Goal: Task Accomplishment & Management: Manage account settings

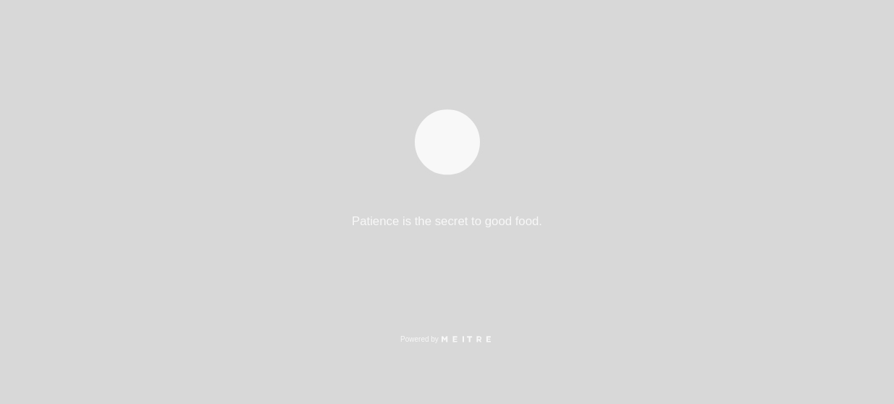
select select "es"
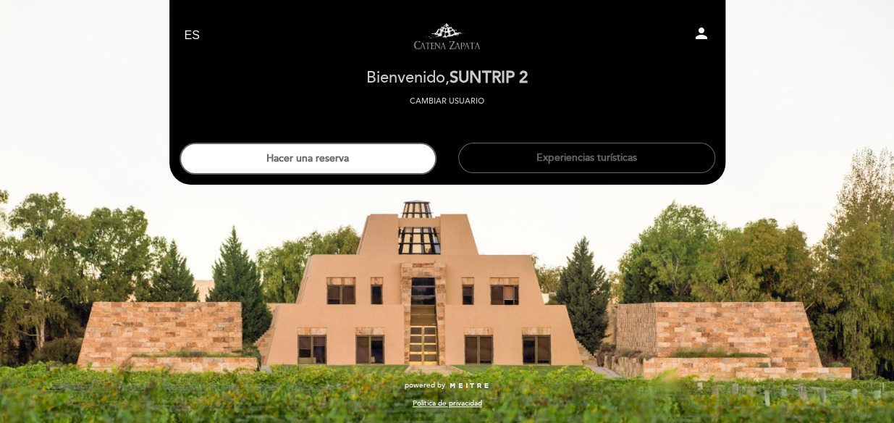
click at [416, 170] on button "Hacer una reserva" at bounding box center [308, 159] width 257 height 32
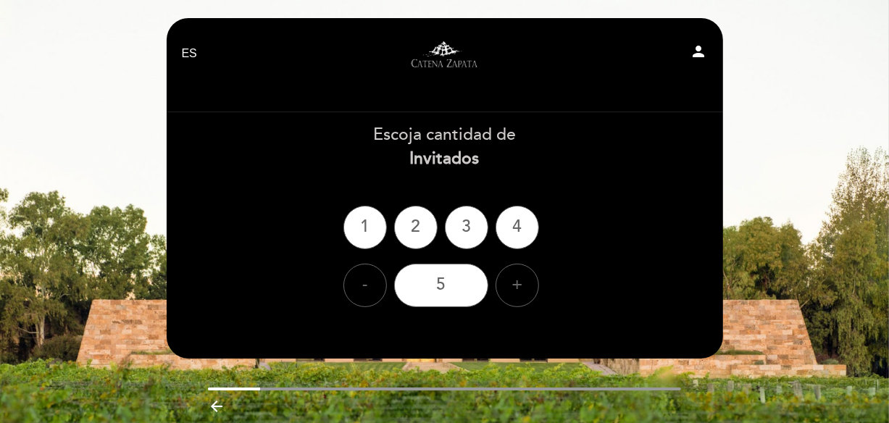
click at [700, 54] on icon "person" at bounding box center [698, 51] width 17 height 17
select select "es"
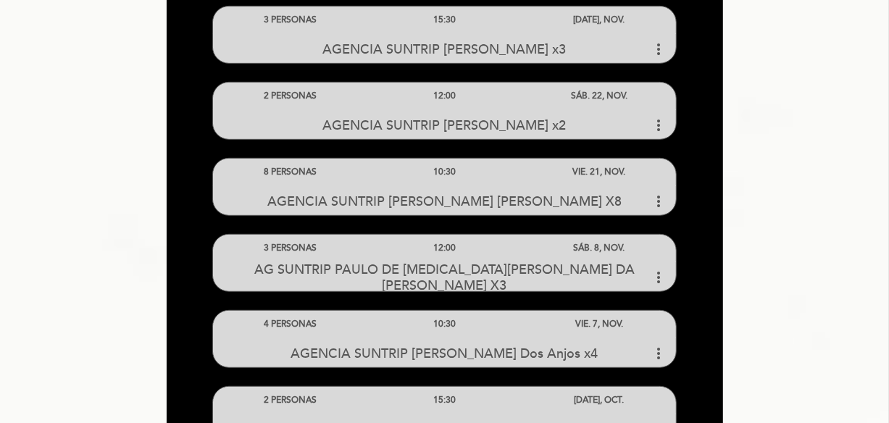
scroll to position [395, 0]
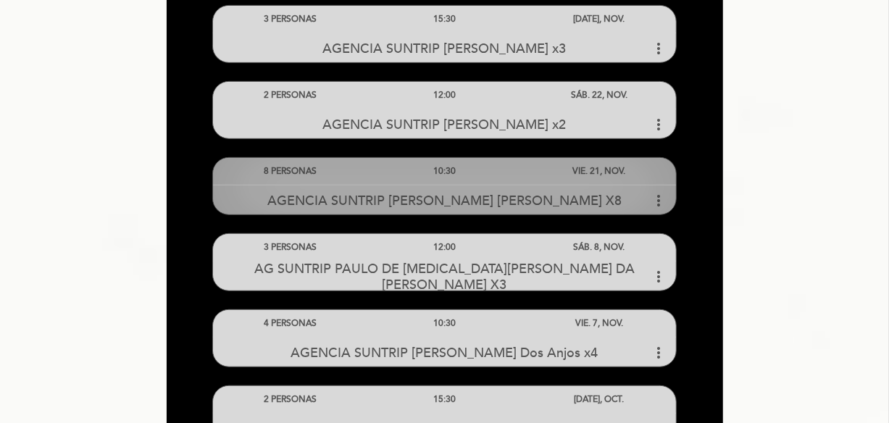
click at [566, 200] on span "AGENCIA SUNTRIP [PERSON_NAME] [PERSON_NAME] X8" at bounding box center [444, 201] width 354 height 16
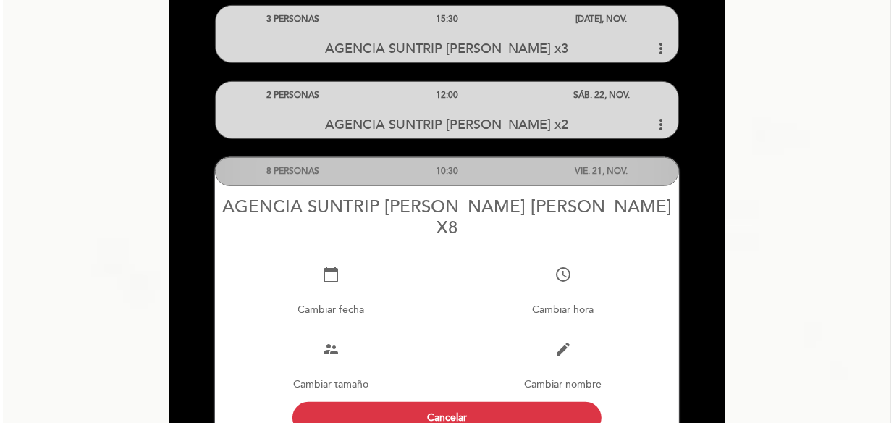
scroll to position [461, 0]
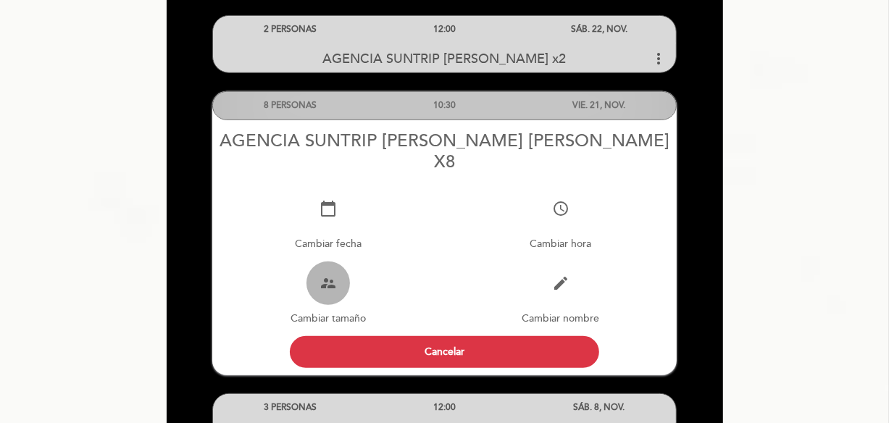
click at [329, 281] on icon "supervisor_account" at bounding box center [327, 282] width 17 height 17
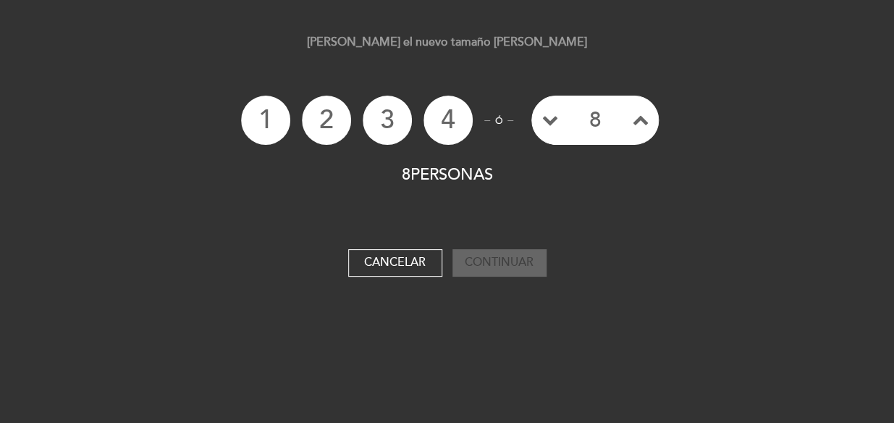
click at [545, 127] on icon at bounding box center [550, 120] width 16 height 16
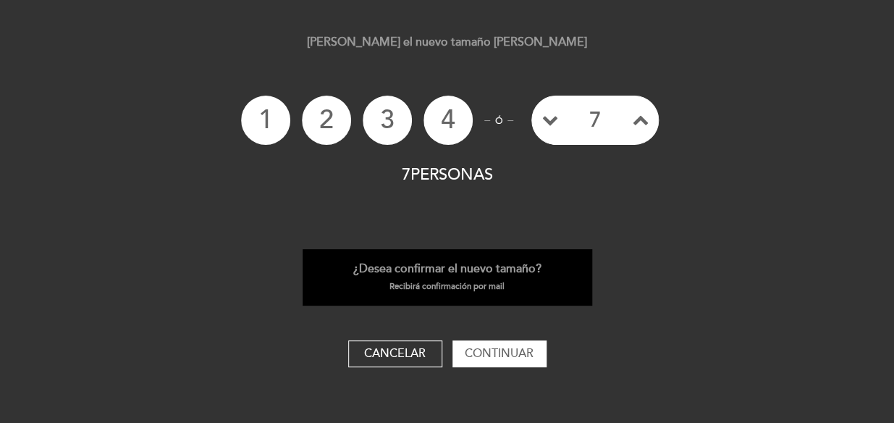
click at [545, 127] on icon at bounding box center [550, 120] width 16 height 16
click at [534, 368] on button "Continuar" at bounding box center [500, 354] width 94 height 28
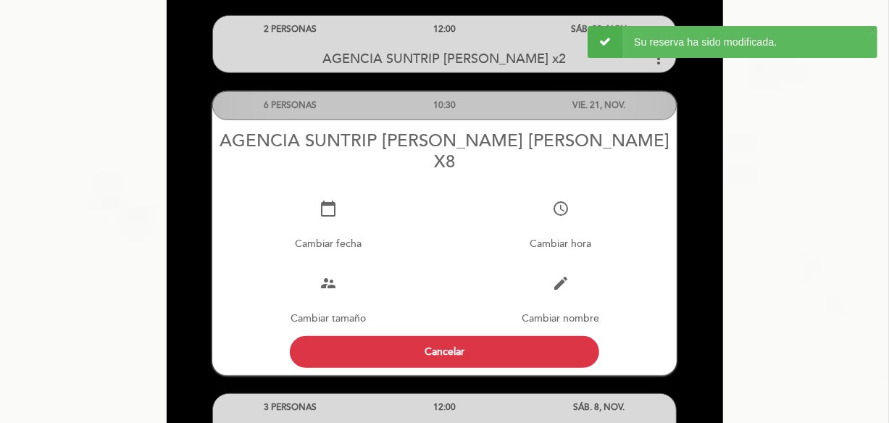
drag, startPoint x: 494, startPoint y: 159, endPoint x: 397, endPoint y: 133, distance: 100.5
click at [397, 133] on div "AGENCIA SUNTRIP [PERSON_NAME] [PERSON_NAME] X8" at bounding box center [444, 151] width 465 height 42
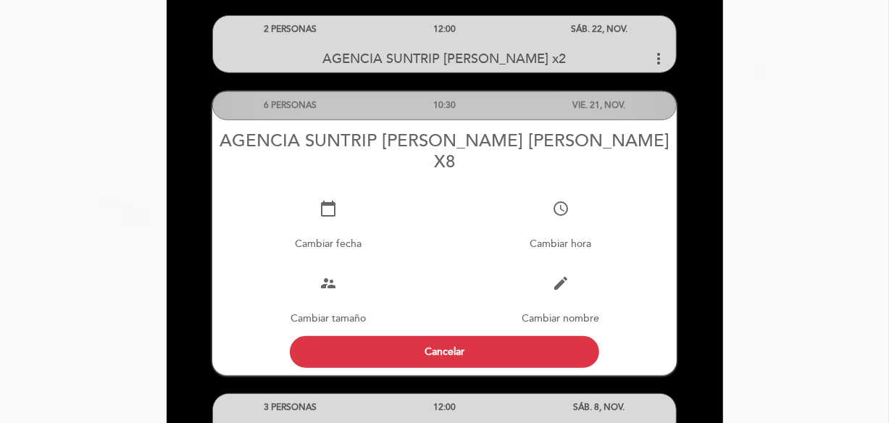
drag, startPoint x: 240, startPoint y: 138, endPoint x: 498, endPoint y: 161, distance: 258.9
click at [498, 161] on div "AGENCIA SUNTRIP [PERSON_NAME] [PERSON_NAME] X8" at bounding box center [444, 151] width 465 height 42
copy div "AGENCIA SUNTRIP [PERSON_NAME] [PERSON_NAME] X8"
click at [555, 287] on icon "edit" at bounding box center [560, 282] width 17 height 17
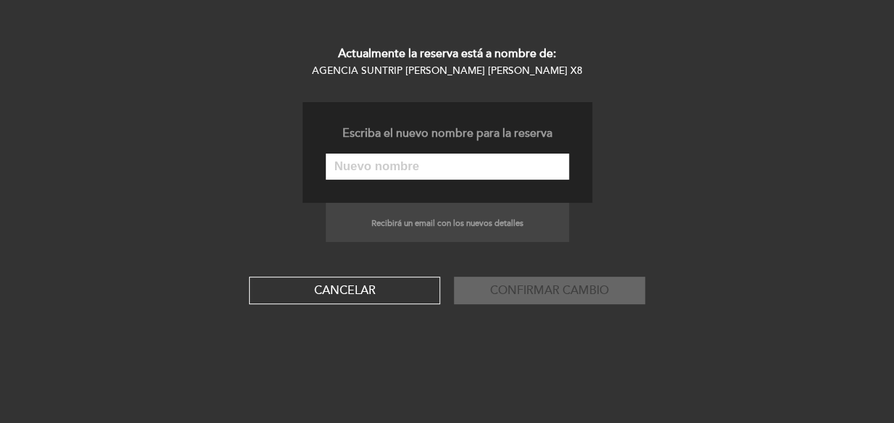
click at [467, 180] on input "text" at bounding box center [447, 167] width 243 height 26
paste input "AGENCIA SUNTRIP [PERSON_NAME] [PERSON_NAME] X8"
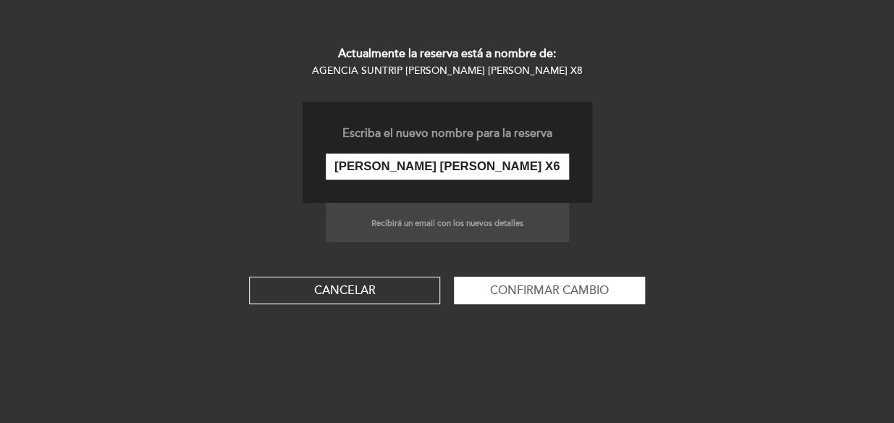
scroll to position [53, 0]
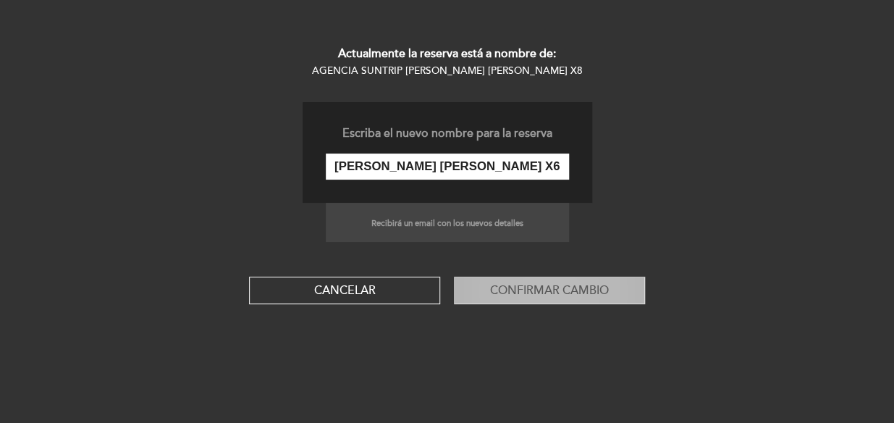
type input "AGENCIA SUNTRIP [PERSON_NAME] [PERSON_NAME] X6"
click at [482, 304] on button "Confirmar cambio" at bounding box center [549, 291] width 191 height 28
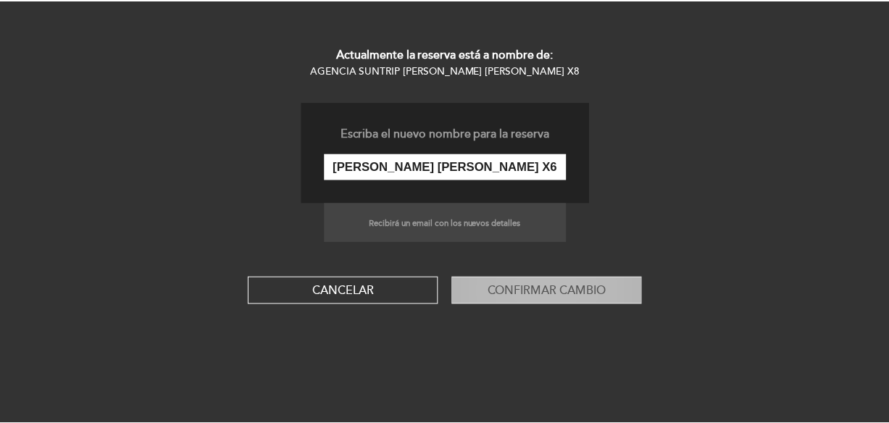
scroll to position [0, 0]
